Goal: Information Seeking & Learning: Learn about a topic

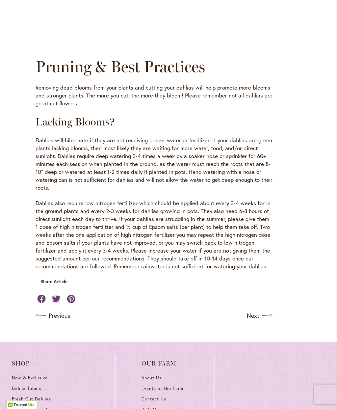
scroll to position [540, 0]
click at [255, 310] on link "Next" at bounding box center [260, 315] width 26 height 11
click at [269, 310] on img at bounding box center [267, 315] width 11 height 11
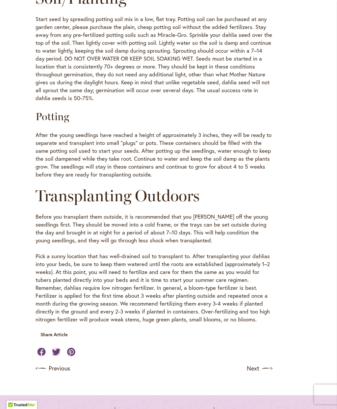
scroll to position [477, 0]
click at [267, 363] on img at bounding box center [267, 368] width 11 height 11
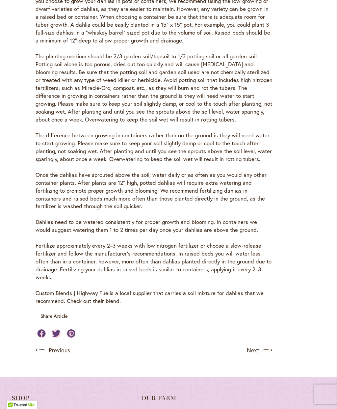
scroll to position [277, 0]
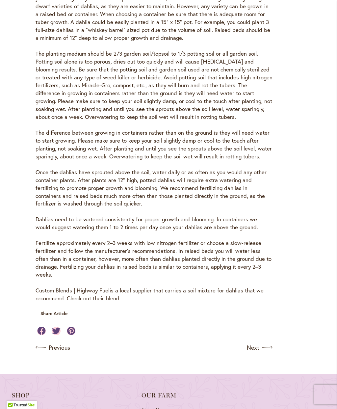
click at [267, 342] on img at bounding box center [267, 347] width 11 height 11
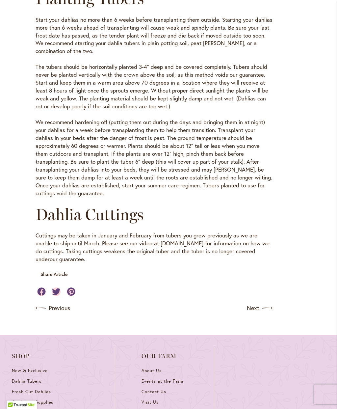
scroll to position [229, 0]
click at [269, 303] on img at bounding box center [267, 308] width 11 height 11
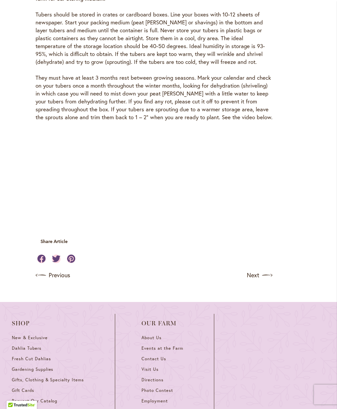
scroll to position [1894, 0]
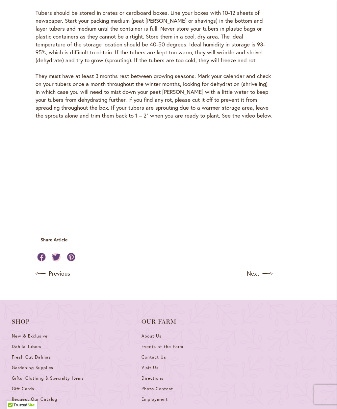
click at [267, 268] on img at bounding box center [267, 273] width 11 height 11
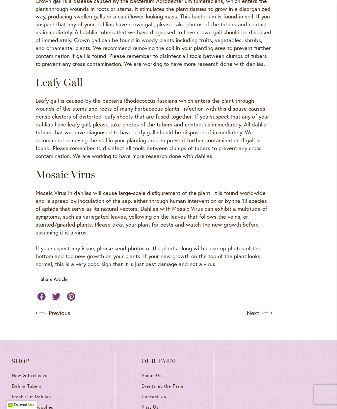
scroll to position [1106, 0]
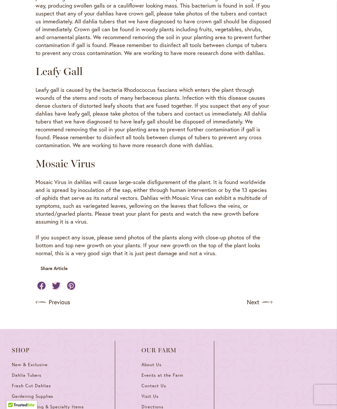
click at [266, 297] on img at bounding box center [267, 302] width 11 height 11
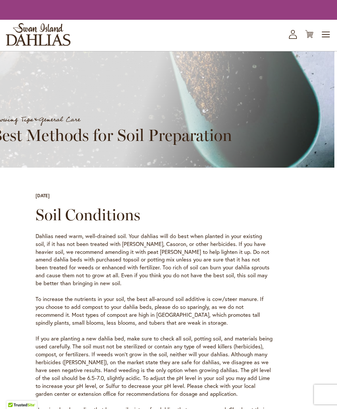
click at [268, 274] on p "Dahlias need warm, well-drained soil. Your dahlias will do best when planted in…" at bounding box center [154, 259] width 237 height 55
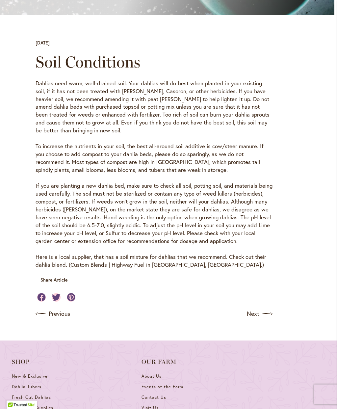
scroll to position [166, 0]
click at [268, 308] on img at bounding box center [267, 313] width 11 height 11
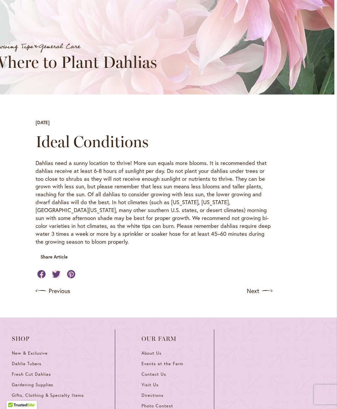
scroll to position [94, 0]
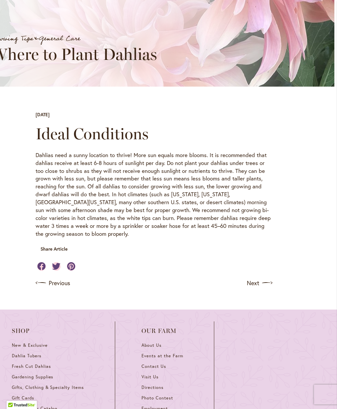
click at [268, 277] on img at bounding box center [267, 282] width 11 height 11
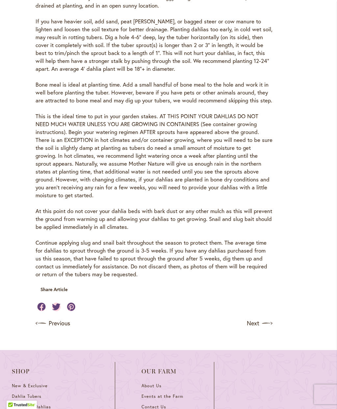
scroll to position [348, 0]
click at [268, 318] on img at bounding box center [267, 323] width 11 height 11
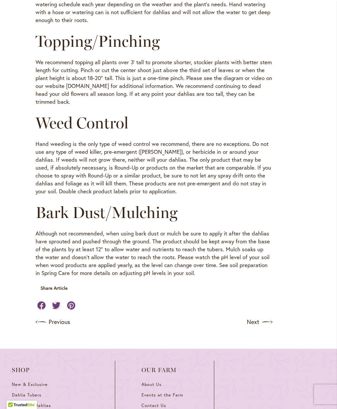
scroll to position [595, 0]
click at [269, 317] on img at bounding box center [267, 322] width 11 height 11
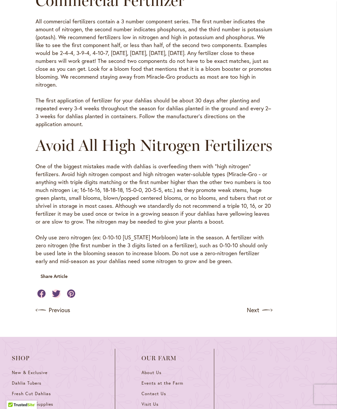
scroll to position [453, 0]
click at [272, 315] on img at bounding box center [267, 310] width 11 height 11
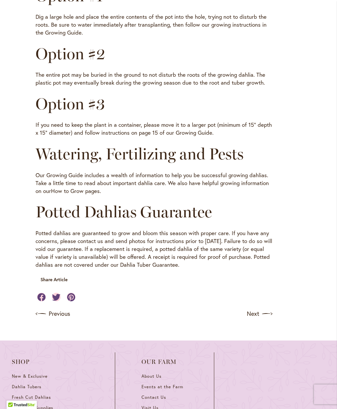
scroll to position [301, 0]
click at [269, 309] on img at bounding box center [267, 313] width 11 height 11
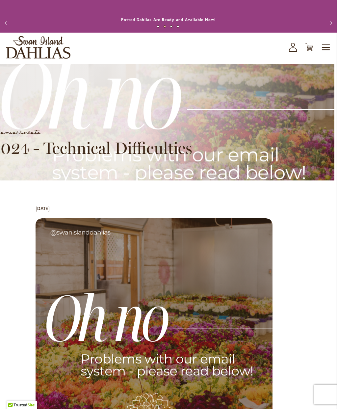
click at [52, 47] on img "store logo" at bounding box center [38, 47] width 64 height 23
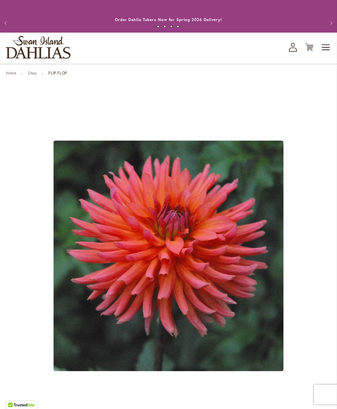
click at [296, 50] on icon "My Account" at bounding box center [293, 47] width 8 height 9
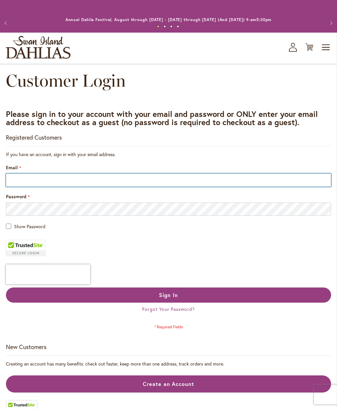
click at [72, 179] on input "Email" at bounding box center [168, 179] width 325 height 13
type input "**********"
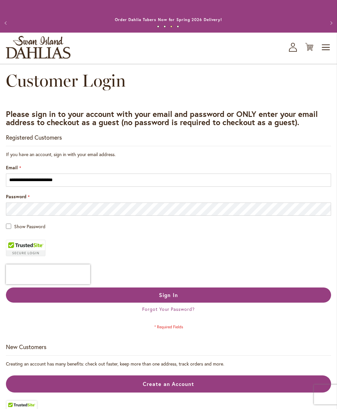
click at [174, 292] on span "Sign In" at bounding box center [168, 294] width 19 height 7
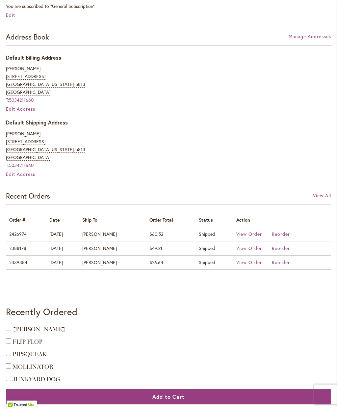
scroll to position [183, 0]
click at [247, 233] on span "View Order" at bounding box center [249, 234] width 26 height 6
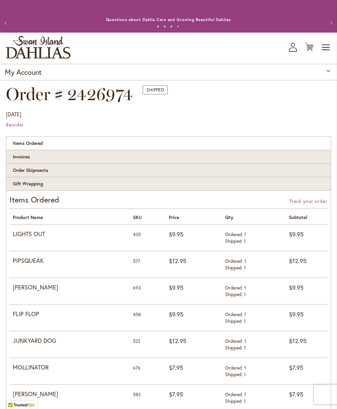
click at [40, 233] on strong "LIGHTS OUT" at bounding box center [70, 234] width 114 height 9
click at [295, 50] on icon "My Account" at bounding box center [293, 47] width 8 height 9
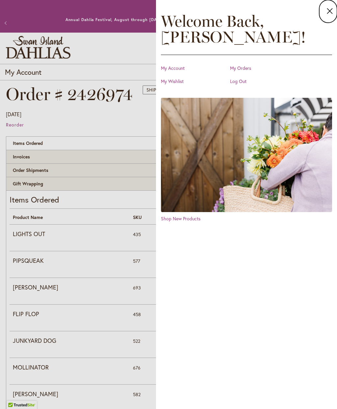
click at [179, 83] on link "My Wishlist" at bounding box center [194, 81] width 66 height 7
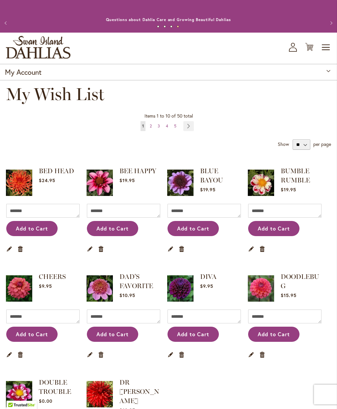
click at [191, 127] on link "Page Next" at bounding box center [188, 126] width 11 height 10
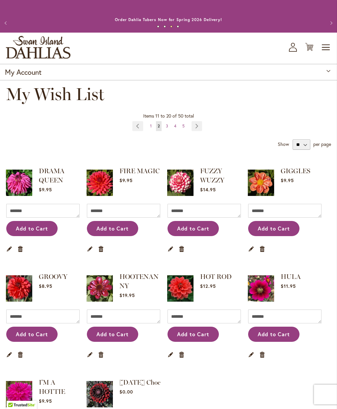
click at [198, 127] on link "Page Next" at bounding box center [197, 126] width 11 height 10
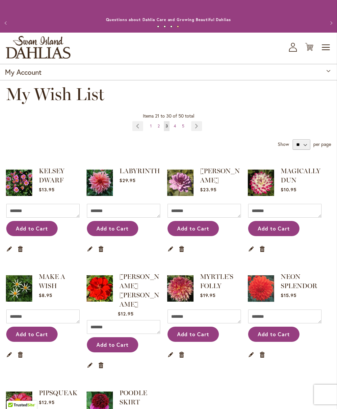
click at [198, 127] on link "Page Next" at bounding box center [196, 126] width 11 height 10
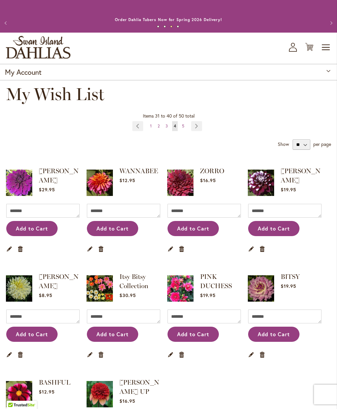
click at [198, 128] on link "Page Next" at bounding box center [196, 126] width 11 height 10
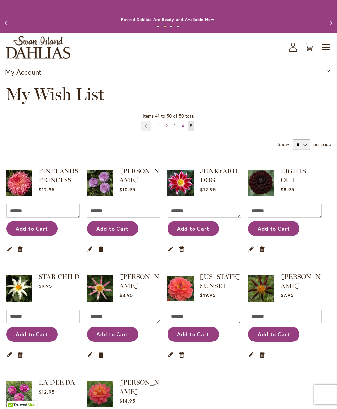
click at [217, 175] on link "JUNKYARD DOG" at bounding box center [219, 175] width 38 height 17
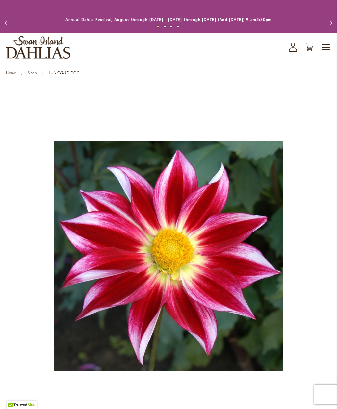
type input "*****"
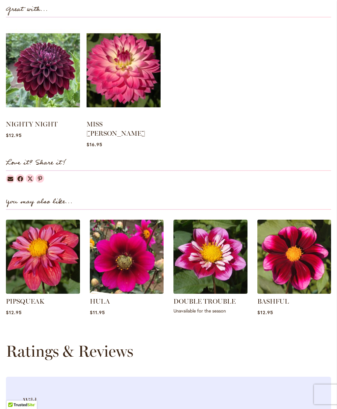
scroll to position [658, 0]
click at [36, 297] on link "PIPSQUEAK" at bounding box center [25, 301] width 39 height 8
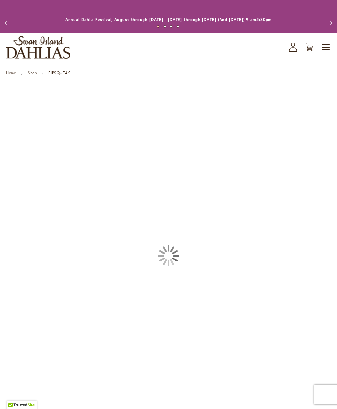
type input "*****"
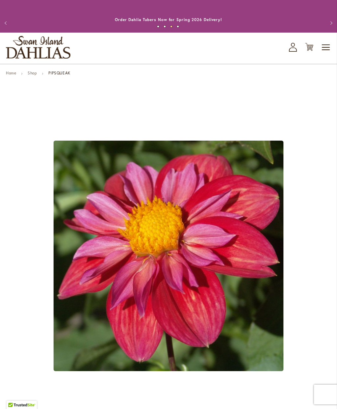
click at [293, 50] on icon "My Account" at bounding box center [293, 47] width 8 height 9
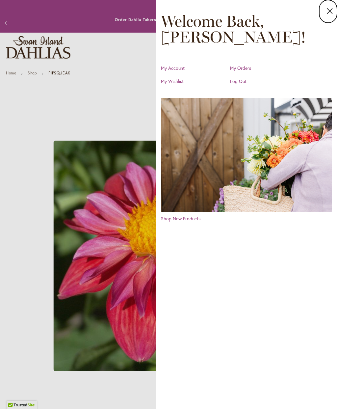
click at [245, 71] on link "My Orders" at bounding box center [263, 68] width 66 height 7
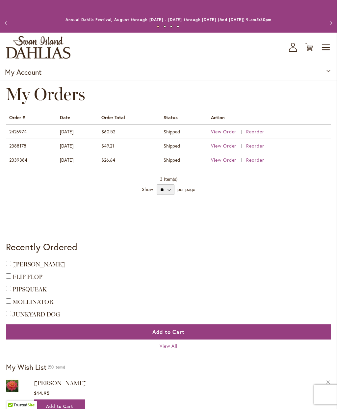
click at [226, 132] on span "View Order" at bounding box center [224, 131] width 26 height 6
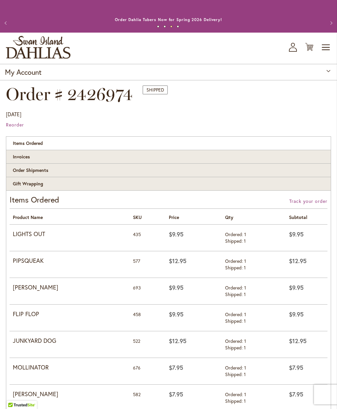
click at [327, 46] on span "Toggle Nav" at bounding box center [326, 47] width 10 height 13
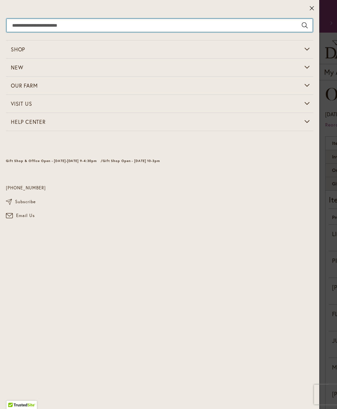
click at [72, 23] on input "Search" at bounding box center [160, 25] width 306 height 13
type input "*********"
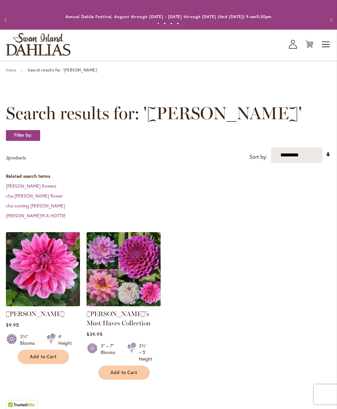
scroll to position [3, 0]
click at [49, 272] on img at bounding box center [43, 269] width 74 height 74
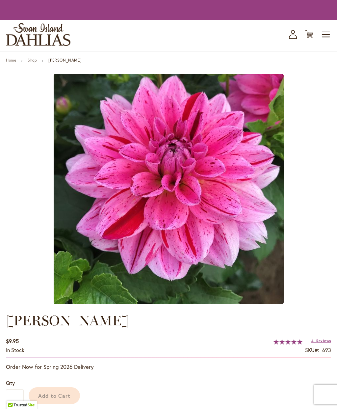
type input "*****"
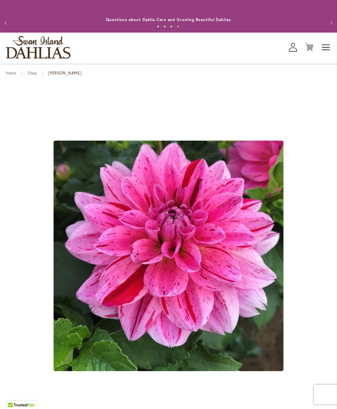
click at [11, 23] on button "Previous" at bounding box center [6, 22] width 13 height 13
click at [9, 23] on button "Previous" at bounding box center [6, 22] width 13 height 13
click at [12, 19] on button "Previous" at bounding box center [6, 22] width 13 height 13
click at [329, 46] on span "Toggle Nav" at bounding box center [326, 47] width 10 height 13
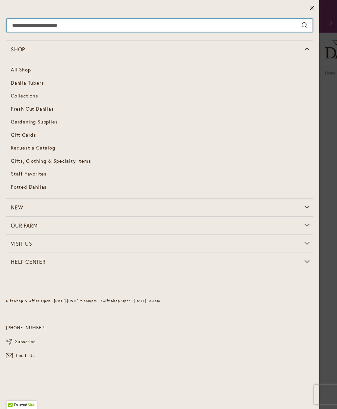
click at [79, 26] on input "Search" at bounding box center [160, 25] width 306 height 13
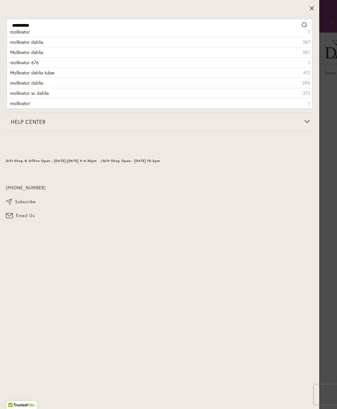
click at [42, 39] on span "mollinator dahlia" at bounding box center [26, 42] width 33 height 6
type input "**********"
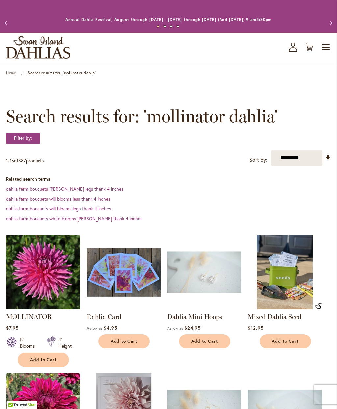
click at [50, 287] on img at bounding box center [43, 272] width 74 height 74
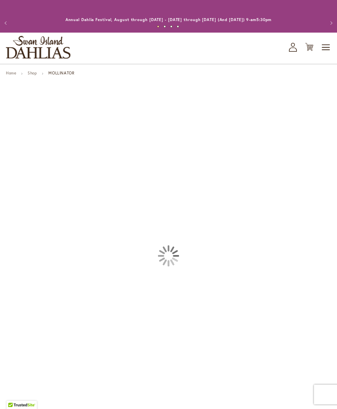
type input "*****"
